Goal: Transaction & Acquisition: Download file/media

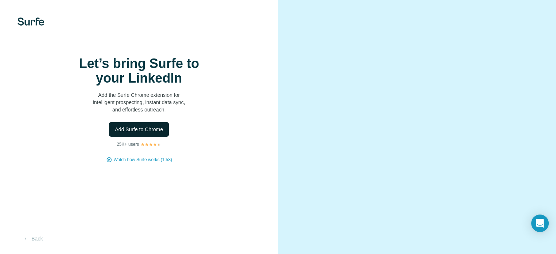
click at [139, 133] on span "Add Surfe to Chrome" at bounding box center [139, 129] width 48 height 7
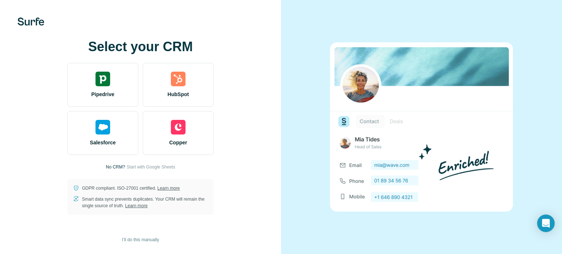
click at [124, 169] on div "No CRM? Start with Google Sheets" at bounding box center [140, 167] width 69 height 7
click at [136, 168] on span "Start with Google Sheets" at bounding box center [151, 167] width 49 height 7
